Goal: Information Seeking & Learning: Check status

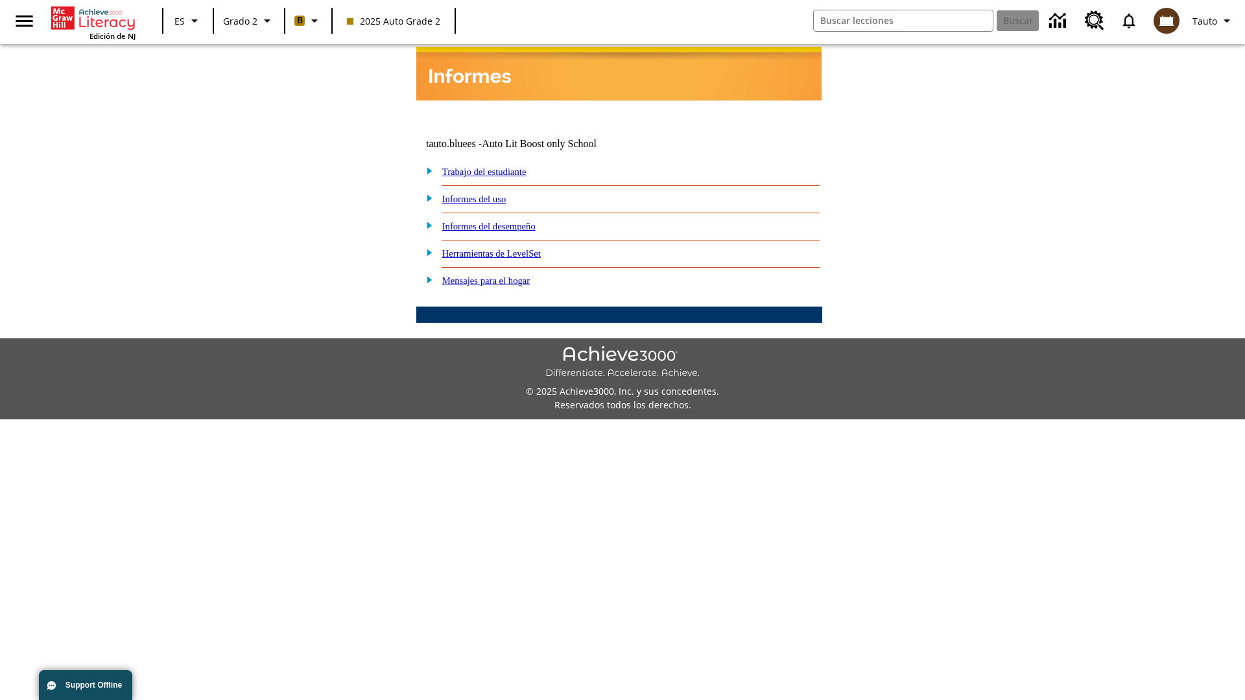
click at [506, 221] on link "Informes del desempeño" at bounding box center [488, 226] width 93 height 10
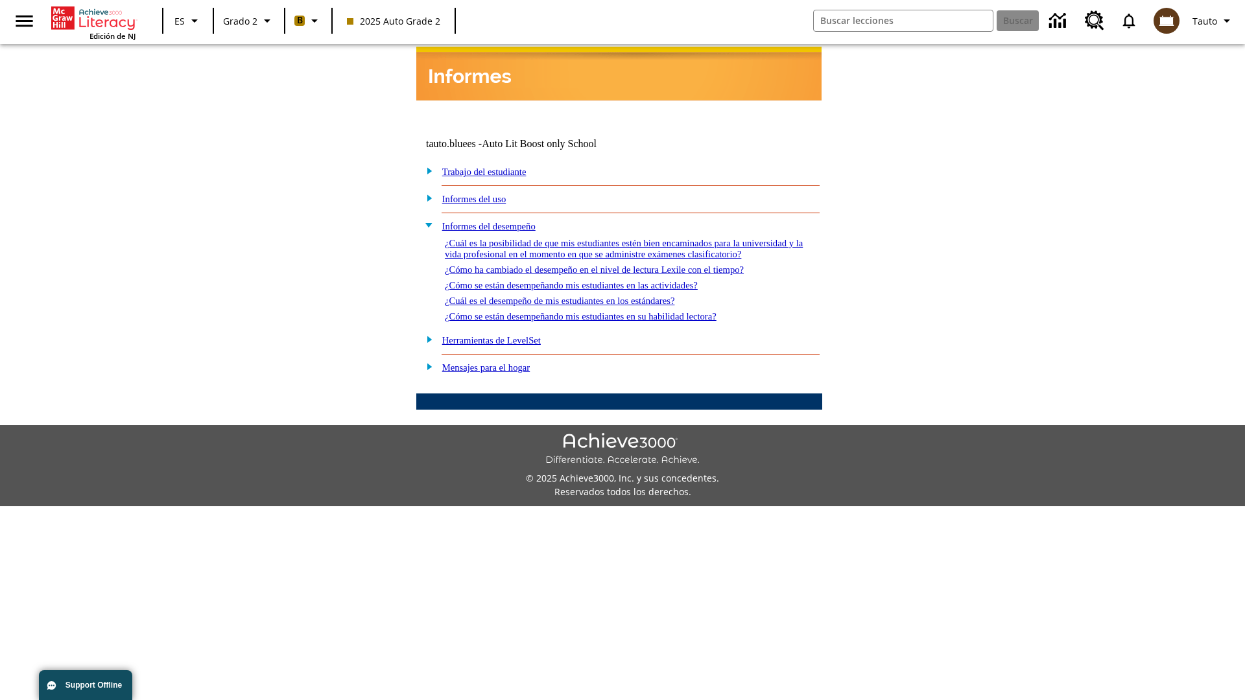
click at [593, 280] on link "¿Cómo se están desempeñando mis estudiantes en las actividades?" at bounding box center [571, 285] width 253 height 10
